Goal: Task Accomplishment & Management: Complete application form

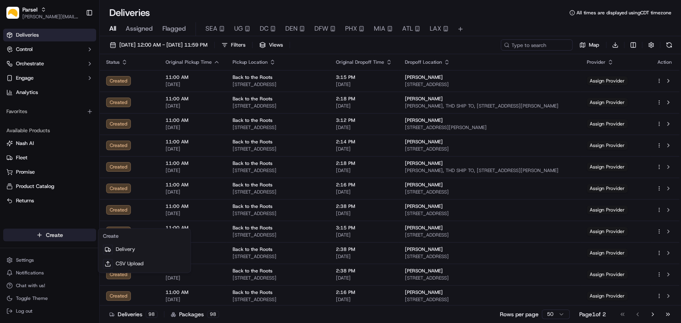
click at [57, 237] on html "Parsel [EMAIL_ADDRESS][PERSON_NAME][DOMAIN_NAME] Toggle Sidebar Deliveries Cont…" at bounding box center [340, 161] width 681 height 323
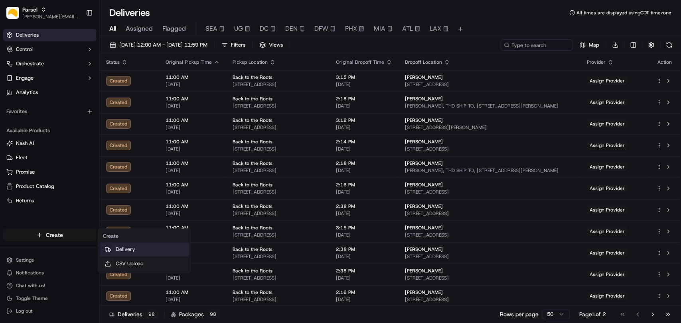
click at [120, 249] on link "Delivery" at bounding box center [144, 249] width 89 height 14
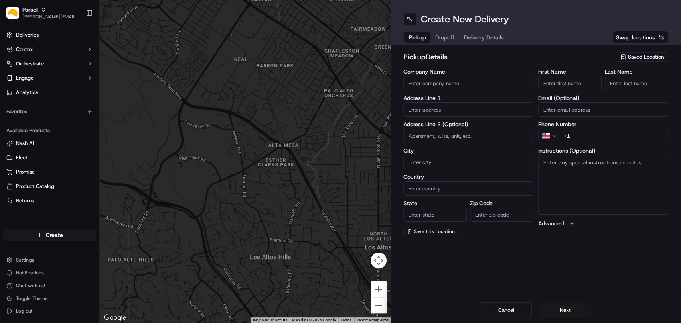
click at [627, 57] on div "Saved Location" at bounding box center [641, 57] width 53 height 10
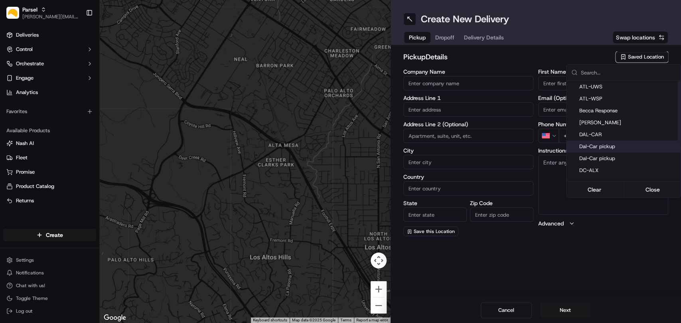
click at [601, 150] on div "Dal-Car pickup" at bounding box center [623, 147] width 114 height 12
type input "Dal-Car pickup"
type input "[STREET_ADDRESS][PERSON_NAME]"
type input "Carrollton"
type input "US"
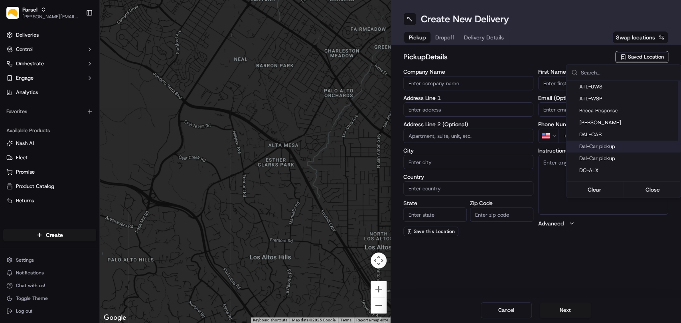
type input "[GEOGRAPHIC_DATA]"
type input "75006"
type input "[PERSON_NAME]"
type input "[EMAIL_ADDRESS][DOMAIN_NAME]"
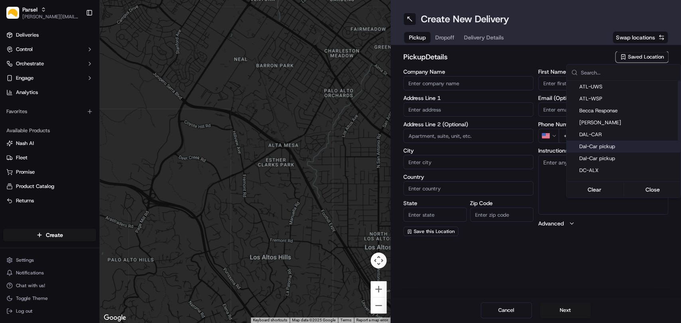
type input "[PHONE_NUMBER]"
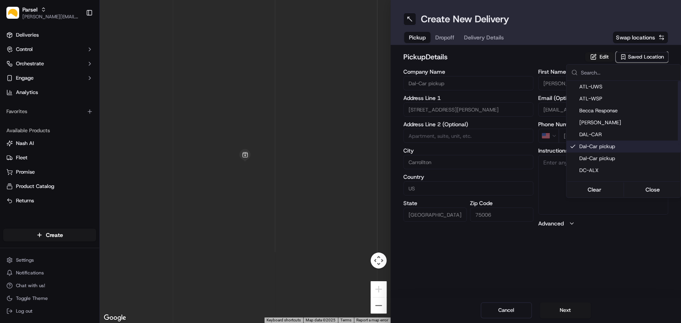
click at [601, 150] on div "Dal-Car pickup" at bounding box center [623, 147] width 114 height 12
type input "+1"
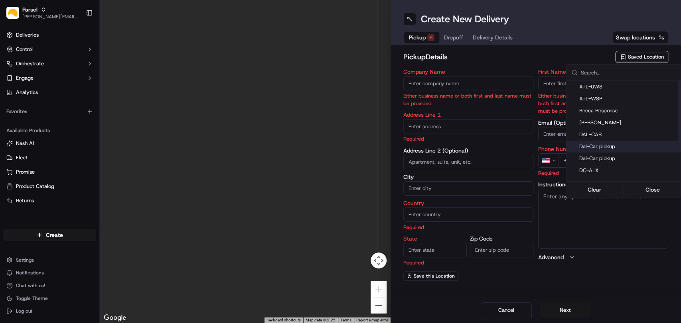
click at [593, 148] on span "Dal-Car pickup" at bounding box center [628, 146] width 98 height 7
type input "Dal-Car pickup"
type input "[STREET_ADDRESS][PERSON_NAME]"
type input "Carrollton"
type input "US"
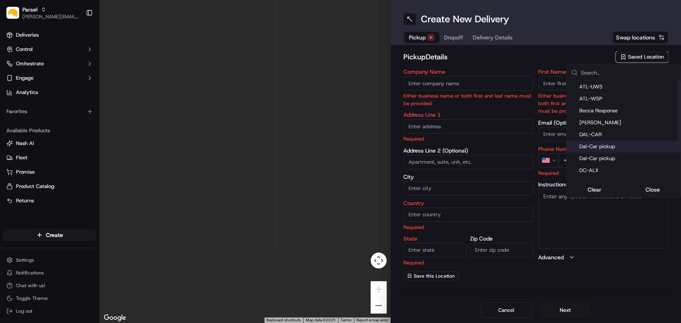
type input "[GEOGRAPHIC_DATA]"
type input "75006"
type input "[PERSON_NAME]"
type input "[EMAIL_ADDRESS][DOMAIN_NAME]"
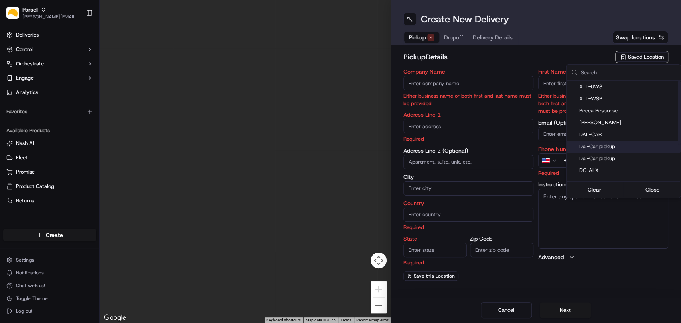
type input "[PHONE_NUMBER]"
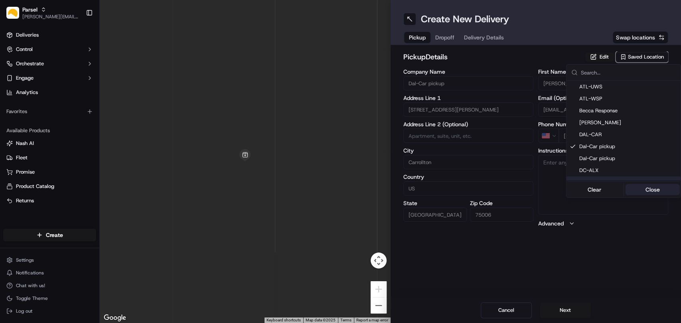
click at [656, 191] on button "Close" at bounding box center [652, 189] width 55 height 11
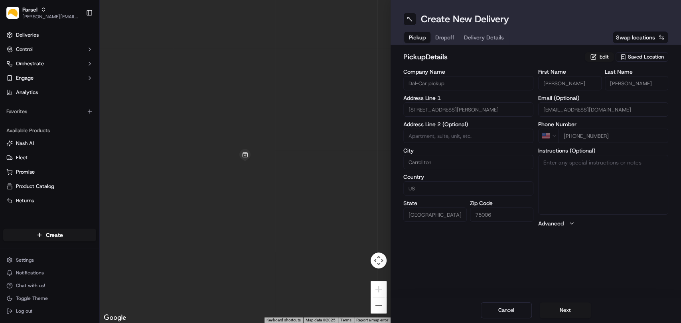
click at [415, 289] on div "Create New Delivery Pickup Dropoff Delivery Details Swap locations pickup Detai…" at bounding box center [535, 161] width 291 height 323
click at [605, 58] on button "Edit" at bounding box center [599, 57] width 29 height 10
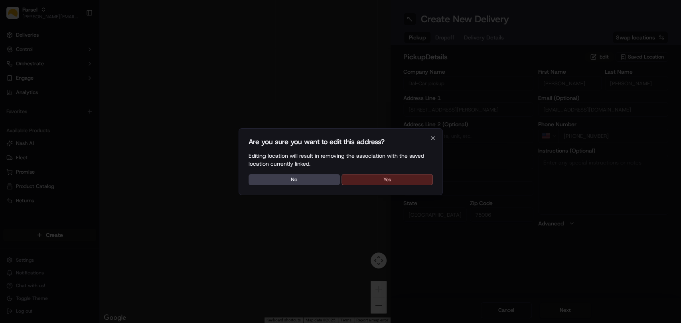
click at [390, 181] on button "Yes" at bounding box center [386, 179] width 91 height 11
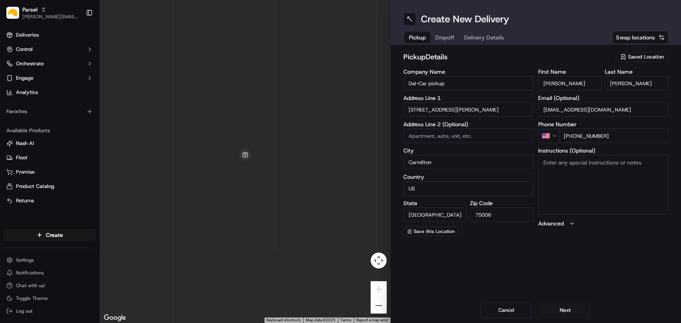
click at [594, 169] on textarea "Instructions (Optional)" at bounding box center [603, 185] width 130 height 60
paste textarea "Please pickup the packages at the rear loading dock with the large glass doors,…"
type textarea "Please pickup the packages at the rear loading dock with the large glass doors,…"
click at [568, 308] on button "Next" at bounding box center [565, 311] width 51 height 16
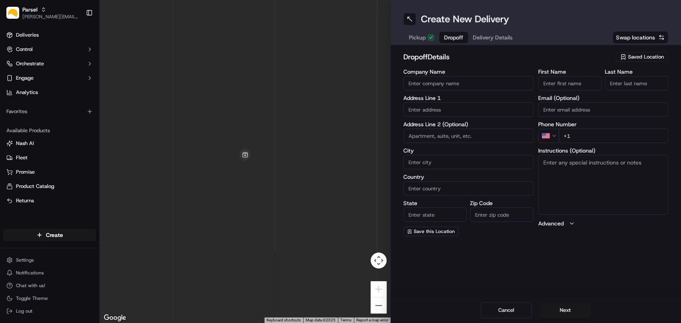
click at [638, 55] on span "Saved Location" at bounding box center [646, 56] width 36 height 7
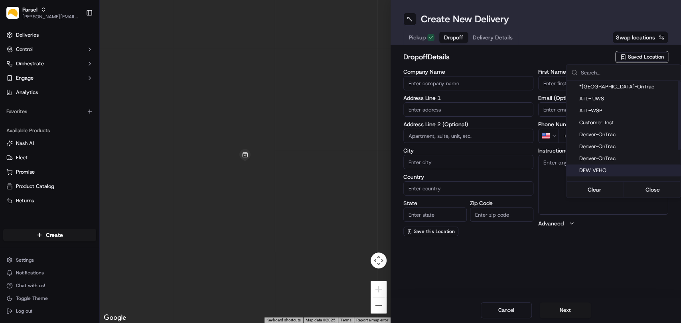
click at [608, 167] on span "DFW VEHO" at bounding box center [628, 170] width 98 height 7
type input "DFW VEHO"
type input "[STREET_ADDRESS]"
type input "Suite 325"
type input "[GEOGRAPHIC_DATA]"
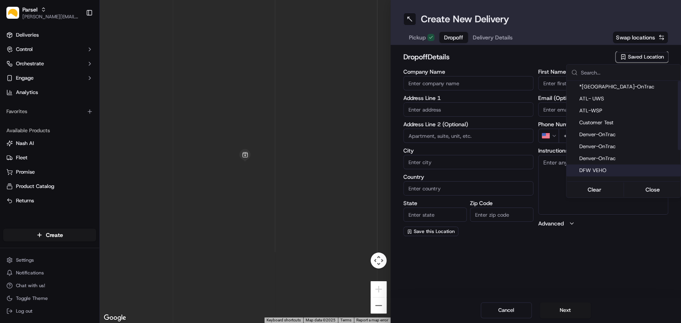
type input "US"
type input "[GEOGRAPHIC_DATA]"
type input "75028"
type input "Navid"
type input "Kassam"
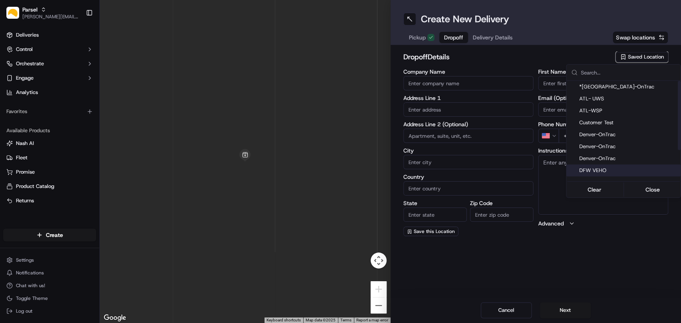
type input "[EMAIL_ADDRESS][DOMAIN_NAME]"
type input "[PHONE_NUMBER]"
type textarea "Please deliver all packages between dock doors 20 and 21. Hand packages directl…"
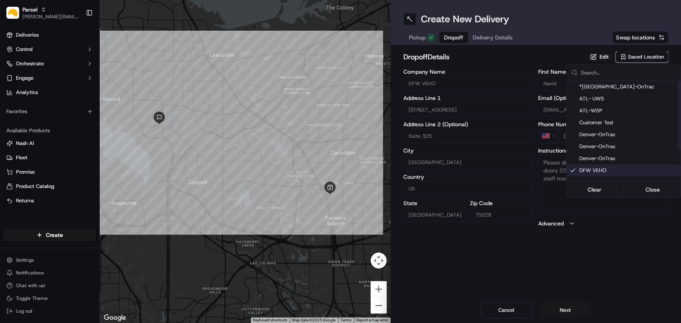
click at [606, 171] on span "DFW VEHO" at bounding box center [628, 170] width 98 height 7
type input "+1"
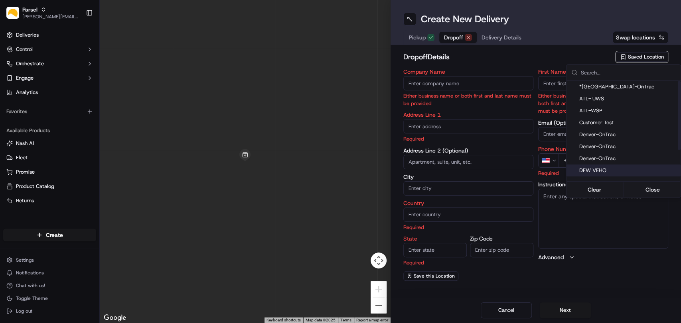
click at [599, 172] on span "DFW VEHO" at bounding box center [628, 170] width 98 height 7
type input "DFW VEHO"
type input "[STREET_ADDRESS]"
type input "Suite 325"
type input "[GEOGRAPHIC_DATA]"
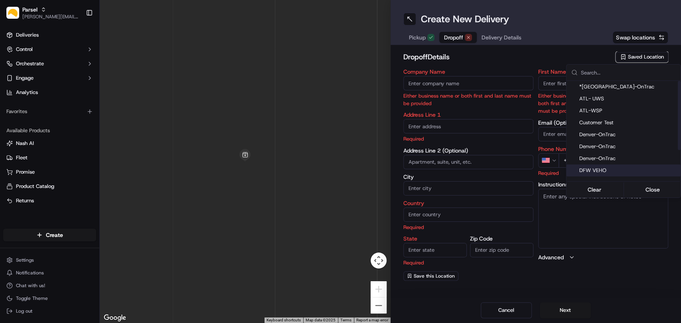
type input "US"
type input "[GEOGRAPHIC_DATA]"
type input "75028"
type input "Navid"
type input "Kassam"
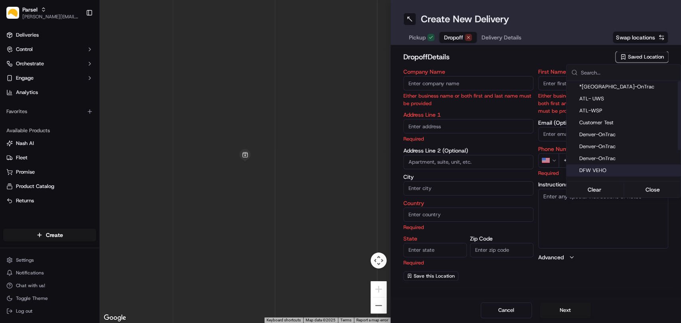
type input "[EMAIL_ADDRESS][DOMAIN_NAME]"
type input "[PHONE_NUMBER]"
type textarea "Please deliver all packages between dock doors 20 and 21. Hand packages directl…"
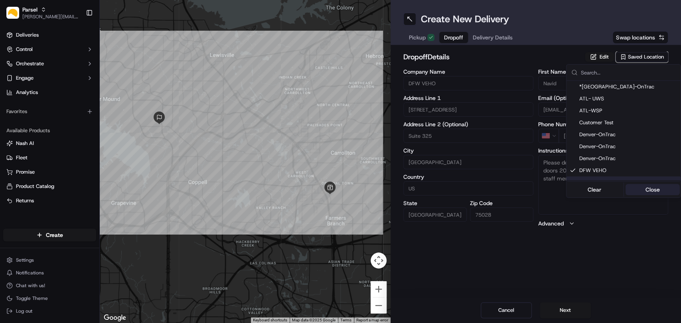
click at [655, 191] on button "Close" at bounding box center [652, 189] width 55 height 11
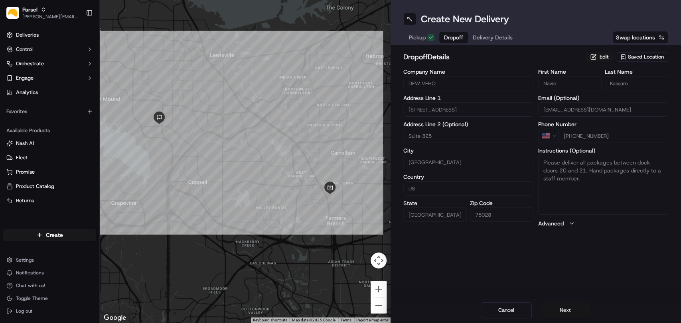
click at [565, 308] on button "Next" at bounding box center [565, 311] width 51 height 16
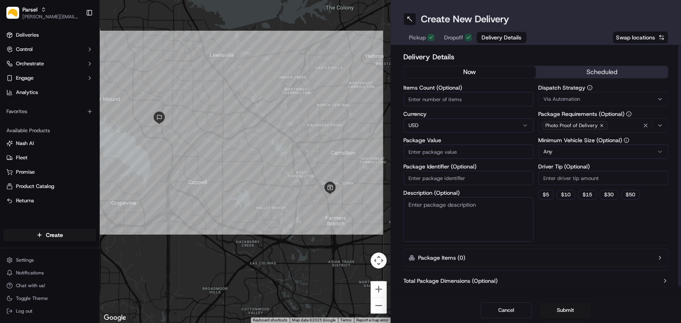
click at [438, 101] on input "Items Count (Optional)" at bounding box center [468, 99] width 130 height 14
type input "17"
click at [437, 157] on input "Package Value" at bounding box center [468, 152] width 130 height 14
type input "200"
click at [438, 205] on textarea "Description (Optional)" at bounding box center [468, 219] width 130 height 45
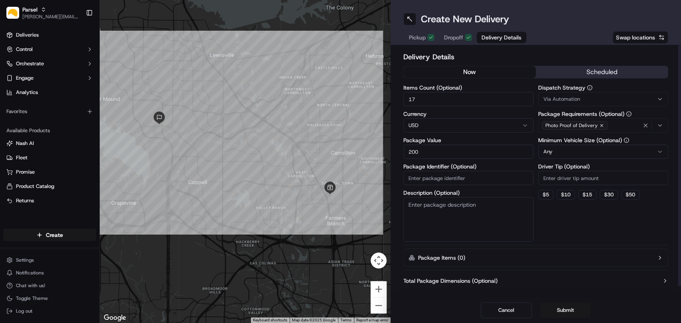
click at [418, 225] on textarea "Description (Optional)" at bounding box center [468, 219] width 130 height 45
paste textarea "10-15 small packages. You will find the packages on the black plastic shelf by …"
click at [425, 202] on textarea "10-15 small packages. You will find the packages on the black plastic shelf by …" at bounding box center [468, 219] width 130 height 45
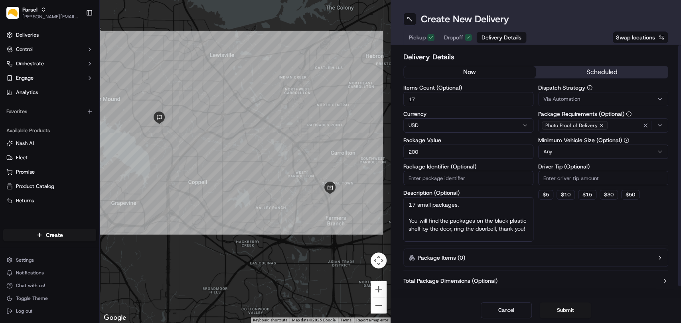
type textarea "17 small packages. You will find the packages on the black plastic shelf by the…"
click at [581, 154] on html "Parsel [EMAIL_ADDRESS][PERSON_NAME][DOMAIN_NAME] Toggle Sidebar Deliveries Cont…" at bounding box center [340, 161] width 681 height 323
click at [574, 309] on button "Submit" at bounding box center [565, 311] width 51 height 16
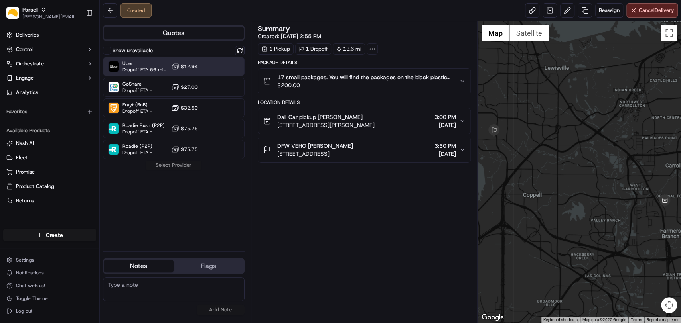
click at [196, 65] on span "$12.94" at bounding box center [189, 66] width 17 height 6
click at [177, 165] on button "Assign Provider" at bounding box center [173, 166] width 57 height 10
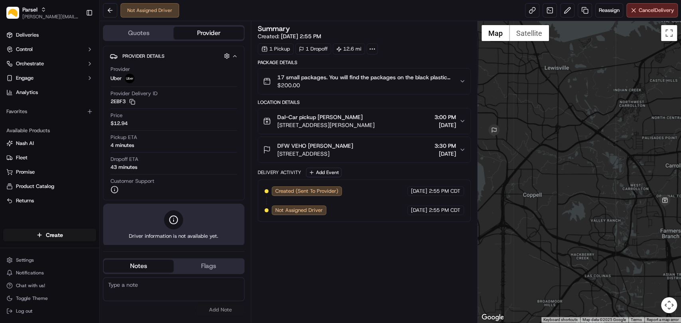
click at [335, 258] on div "Summary Created: [DATE] 2:55 PM 1 Pickup 1 Dropoff 12.6 mi Package Details 17 s…" at bounding box center [364, 172] width 213 height 294
